Goal: Complete application form

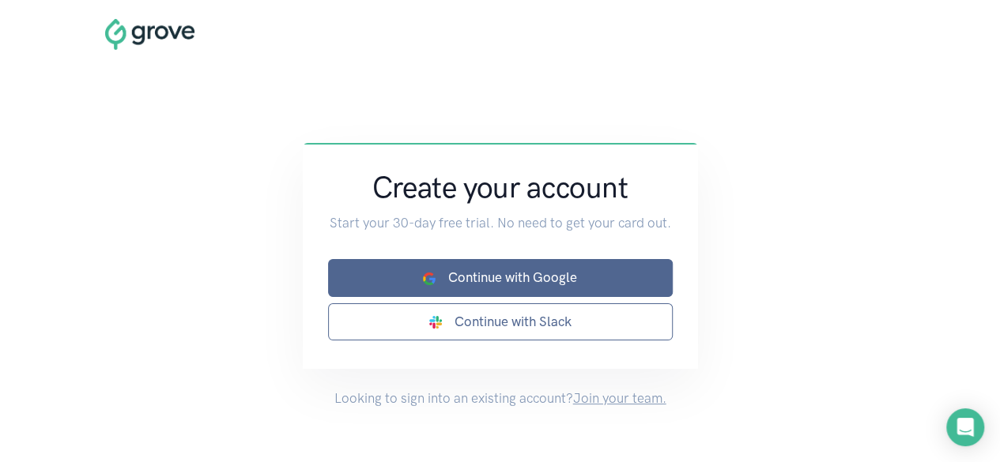
click at [598, 293] on link "Continue with Google" at bounding box center [500, 277] width 345 height 37
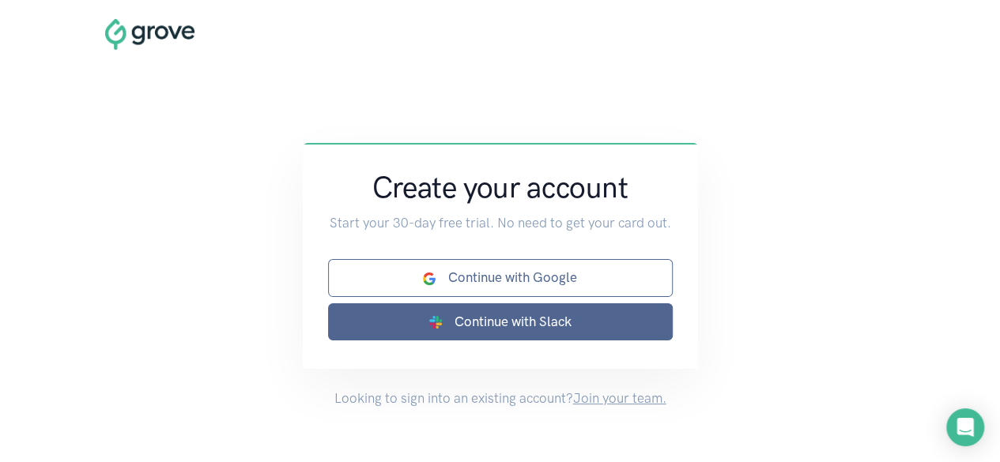
click at [566, 311] on link "Continue with Slack" at bounding box center [500, 322] width 345 height 37
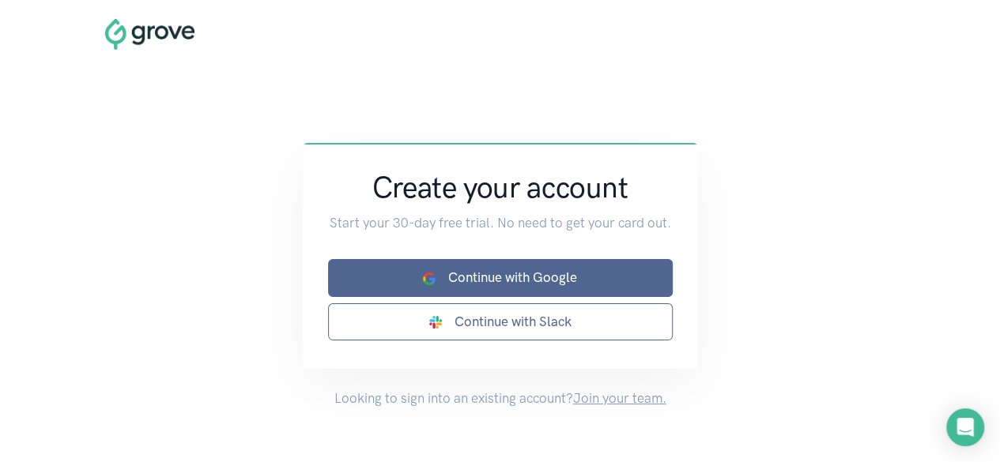
click at [574, 274] on link "Continue with Google" at bounding box center [500, 277] width 345 height 37
click at [585, 285] on link "Continue with Google" at bounding box center [500, 277] width 345 height 37
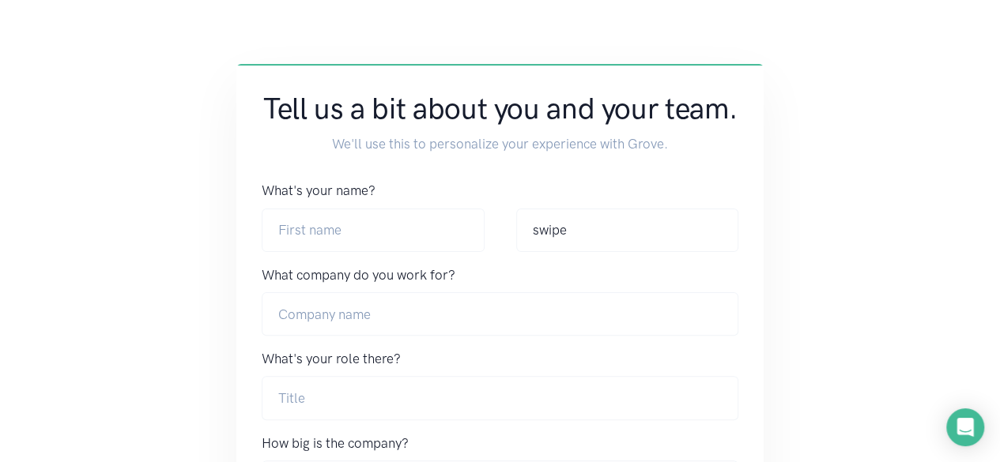
scroll to position [79, 0]
click at [403, 238] on input "What's your name?" at bounding box center [373, 230] width 222 height 43
type input "desmond"
type input "Cheeseworth & Co"
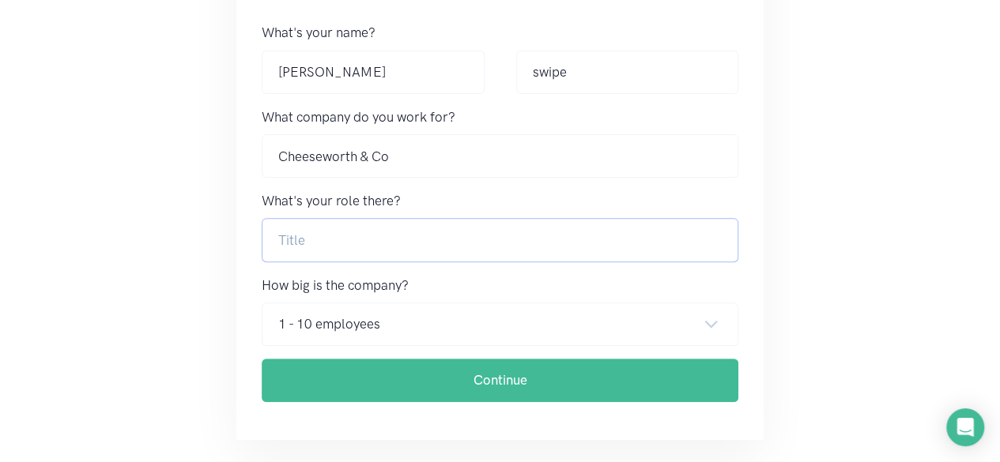
click at [522, 246] on input "What's your role there?" at bounding box center [500, 239] width 477 height 43
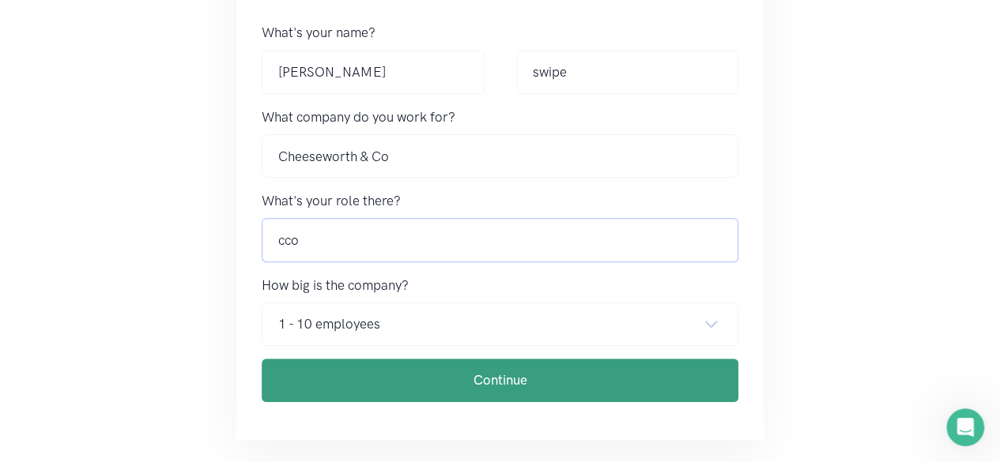
type input "cco"
click at [449, 368] on input "Continue" at bounding box center [500, 380] width 477 height 43
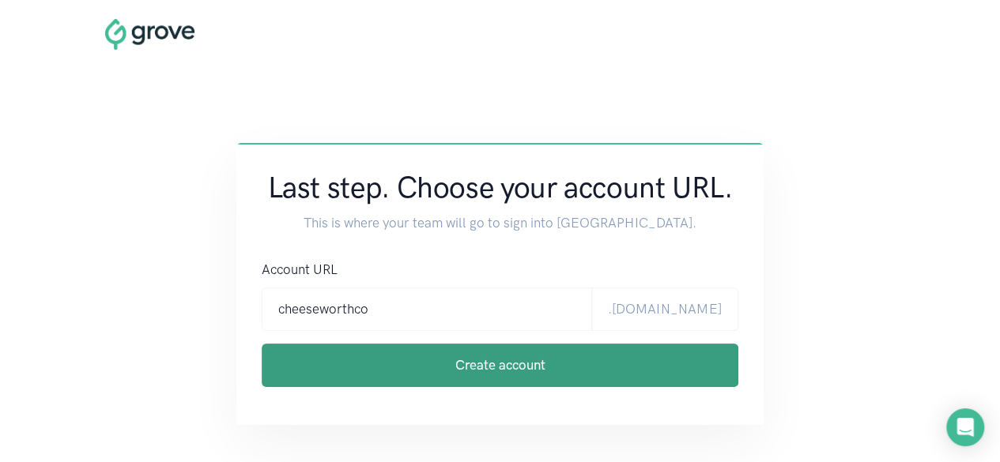
click at [463, 357] on input "Create account" at bounding box center [500, 365] width 477 height 43
